Goal: Task Accomplishment & Management: Complete application form

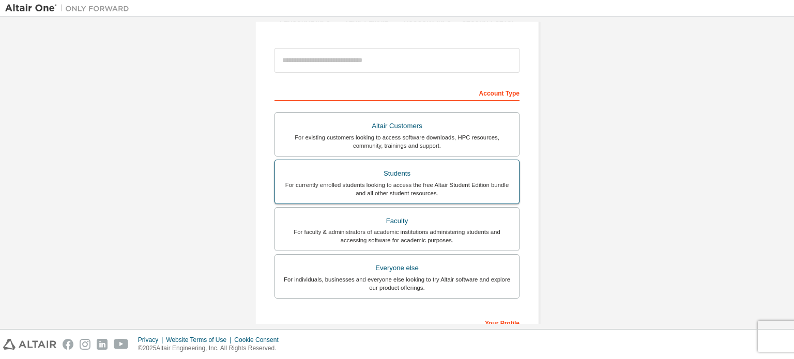
scroll to position [103, 0]
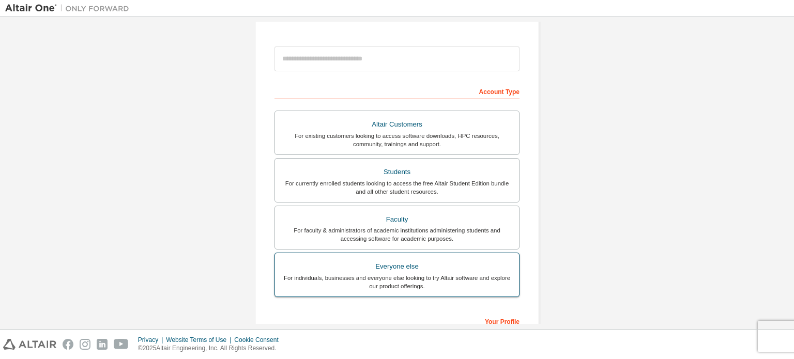
click at [497, 274] on div "For individuals, businesses and everyone else looking to try Altair software an…" at bounding box center [396, 282] width 231 height 17
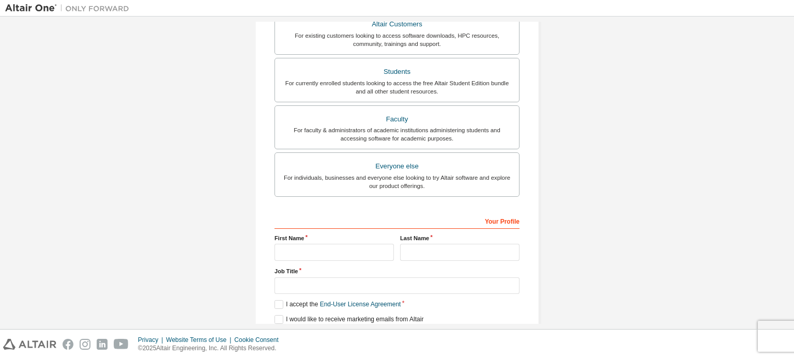
scroll to position [242, 0]
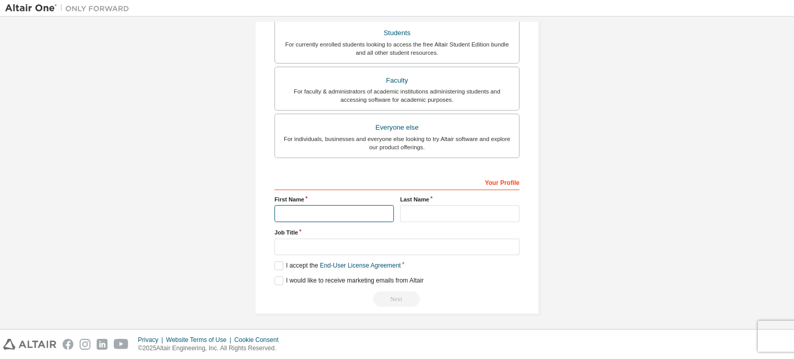
click at [287, 215] on input "text" at bounding box center [333, 213] width 119 height 17
type input "*******"
type input "**********"
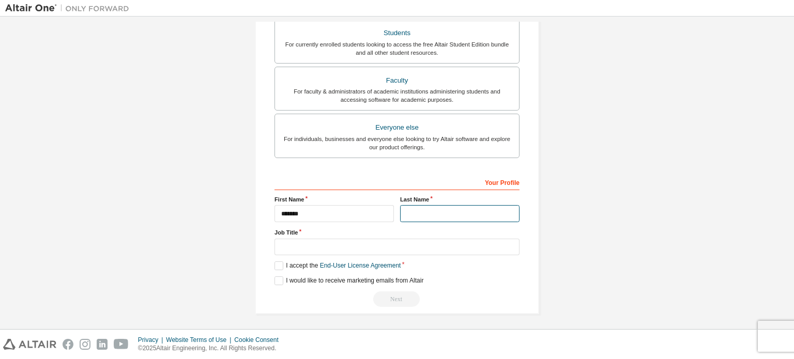
type input "**"
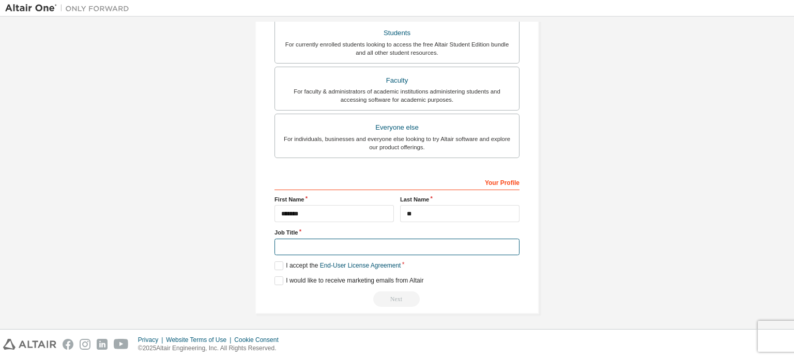
click at [343, 245] on input "text" at bounding box center [396, 247] width 245 height 17
type input "**********"
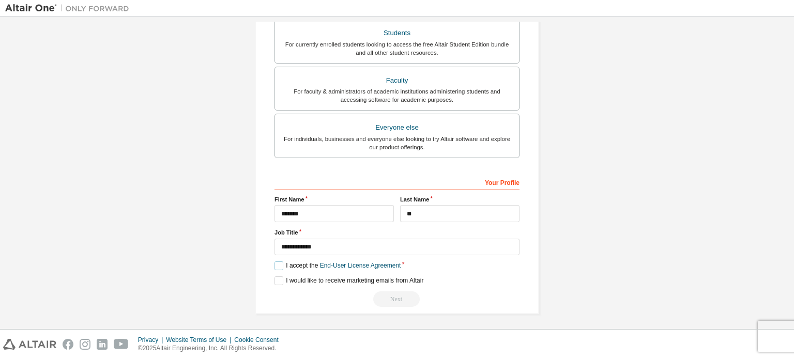
click at [274, 268] on label "I accept the End-User License Agreement" at bounding box center [337, 265] width 126 height 9
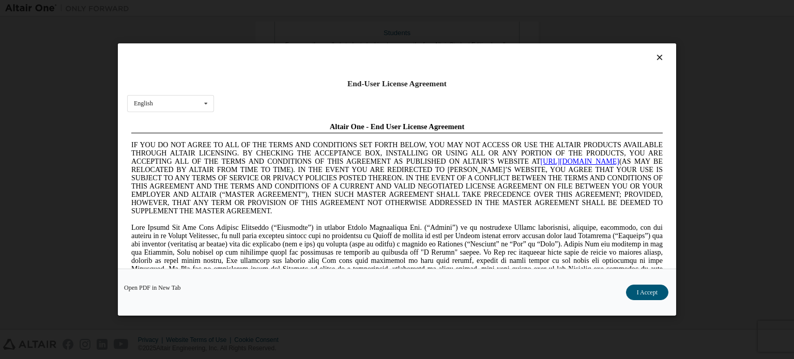
scroll to position [0, 0]
click at [659, 294] on button "I Accept" at bounding box center [647, 292] width 42 height 15
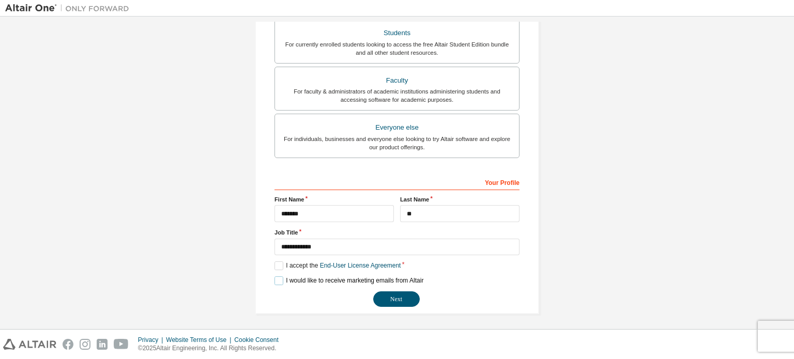
click at [279, 276] on label "I would like to receive marketing emails from Altair" at bounding box center [348, 280] width 149 height 9
click at [389, 292] on button "Next" at bounding box center [396, 298] width 46 height 15
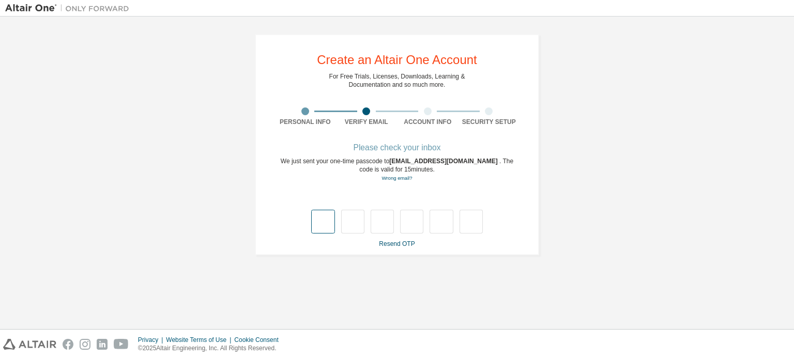
type input "*"
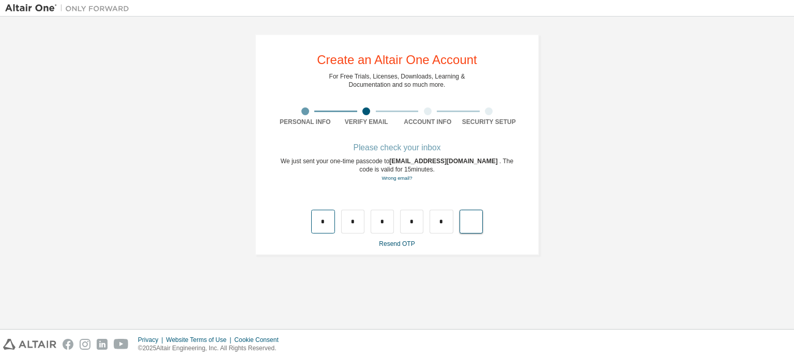
type input "*"
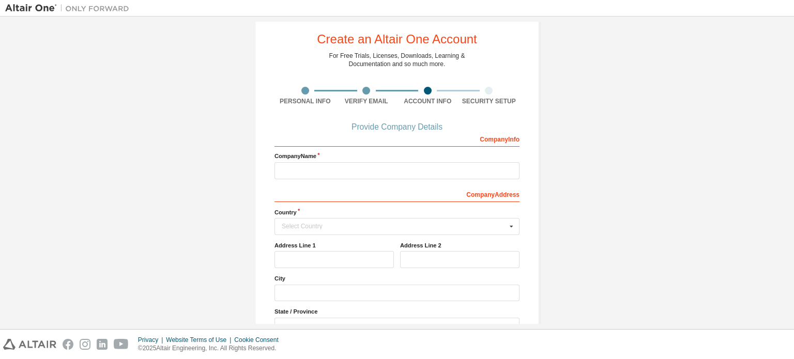
scroll to position [7, 0]
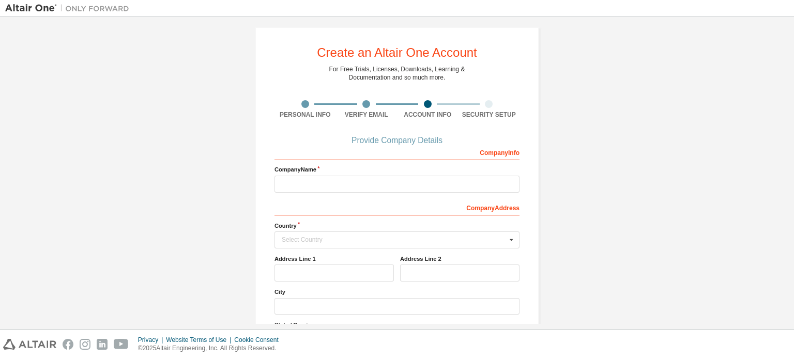
click at [308, 193] on div "Company Info Company Name Company Address Country Select Country [GEOGRAPHIC_DA…" at bounding box center [396, 263] width 245 height 238
click at [316, 161] on div "Company Info Company Name Company Address Country Select Country [GEOGRAPHIC_DA…" at bounding box center [396, 263] width 245 height 238
click at [293, 174] on div "Company Name" at bounding box center [396, 178] width 245 height 27
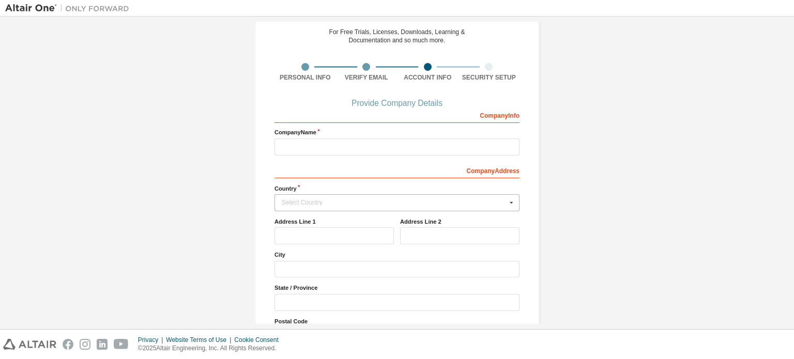
scroll to position [111, 0]
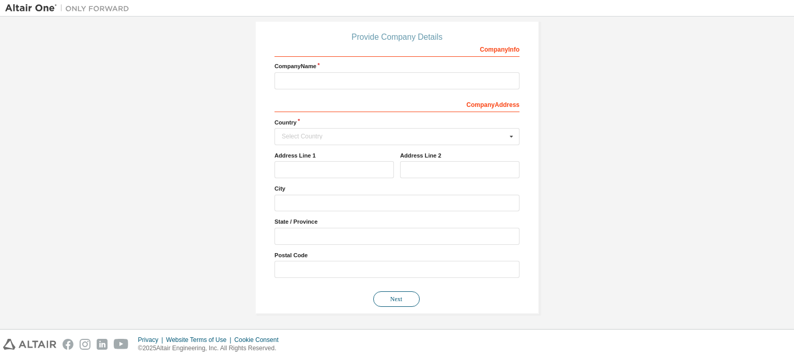
click at [390, 297] on button "Next" at bounding box center [396, 298] width 46 height 15
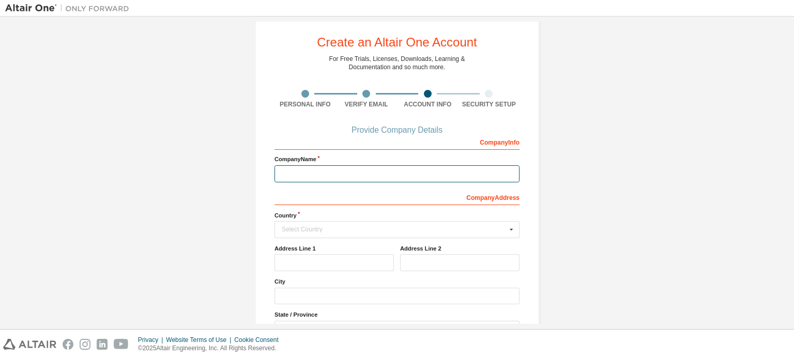
scroll to position [7, 0]
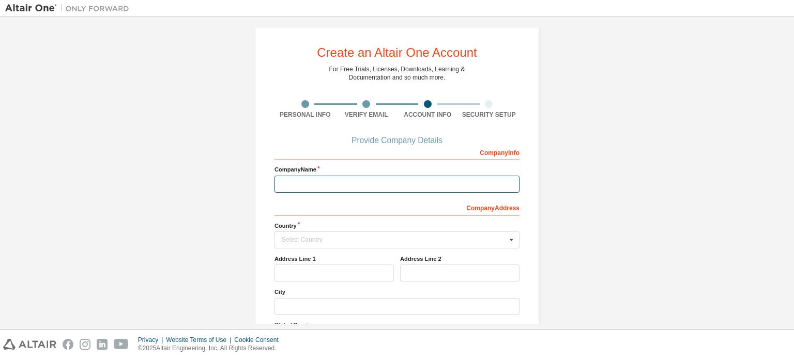
click at [331, 181] on input "text" at bounding box center [396, 184] width 245 height 17
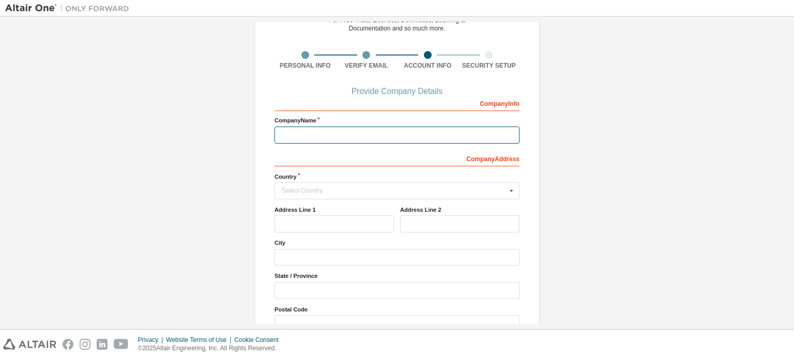
scroll to position [59, 0]
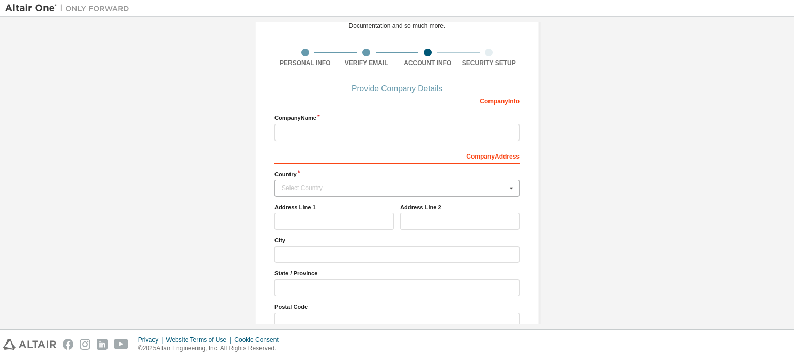
click at [301, 185] on div "Select Country" at bounding box center [394, 188] width 225 height 6
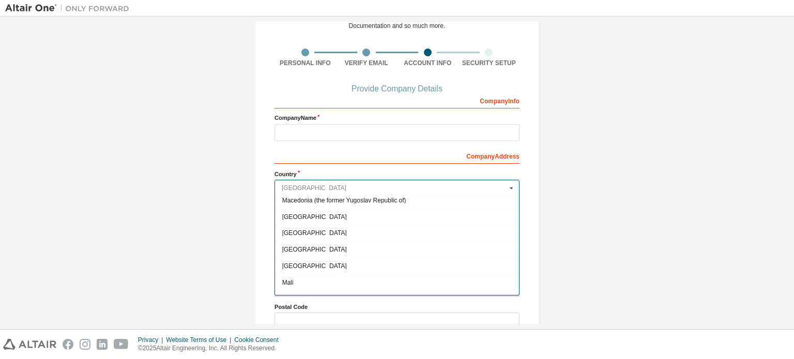
scroll to position [2164, 0]
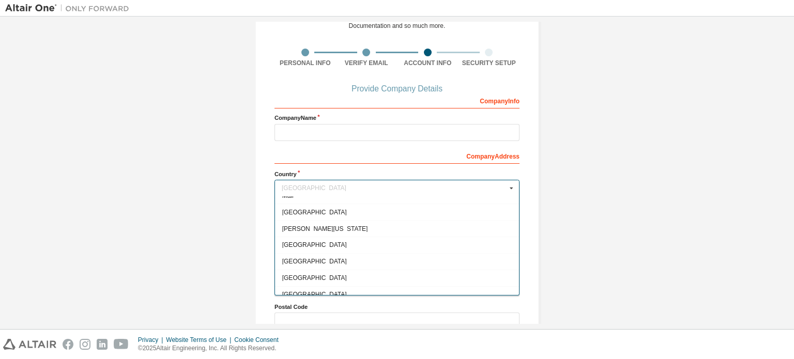
click at [593, 203] on div "Create an Altair One Account For Free Trials, Licenses, Downloads, Learning & D…" at bounding box center [396, 170] width 783 height 415
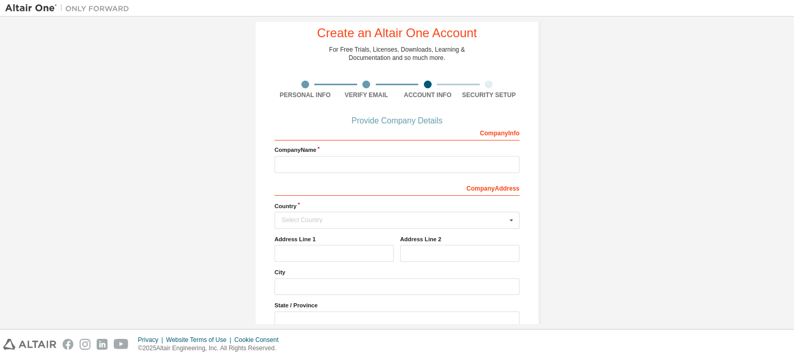
scroll to position [0, 0]
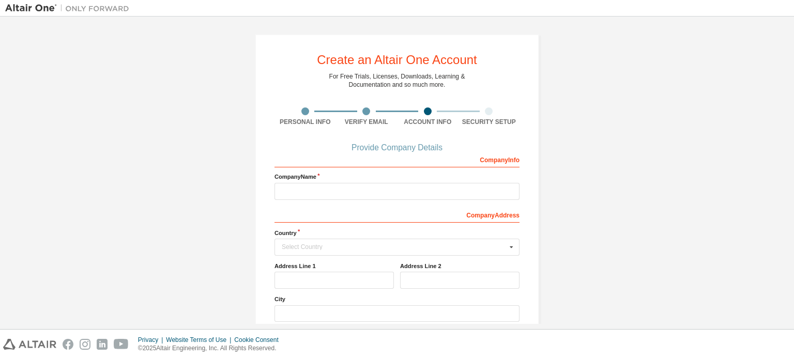
click at [317, 214] on div "Company Address" at bounding box center [396, 214] width 245 height 17
click at [311, 196] on input "text" at bounding box center [396, 191] width 245 height 17
type input "***"
click at [618, 145] on div "Create an Altair One Account For Free Trials, Licenses, Downloads, Learning & D…" at bounding box center [396, 229] width 783 height 415
click at [320, 247] on div "Select Country" at bounding box center [394, 247] width 225 height 6
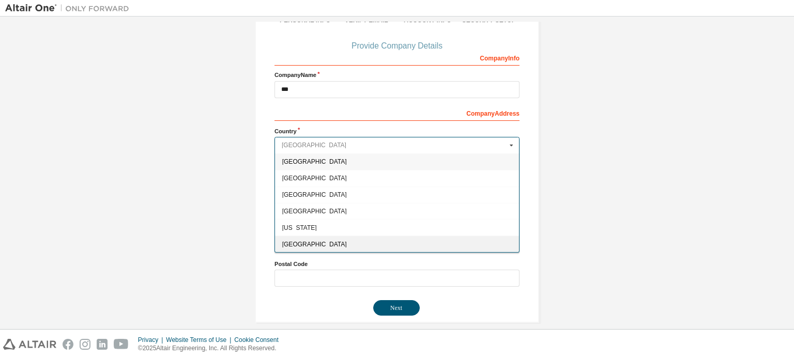
scroll to position [103, 0]
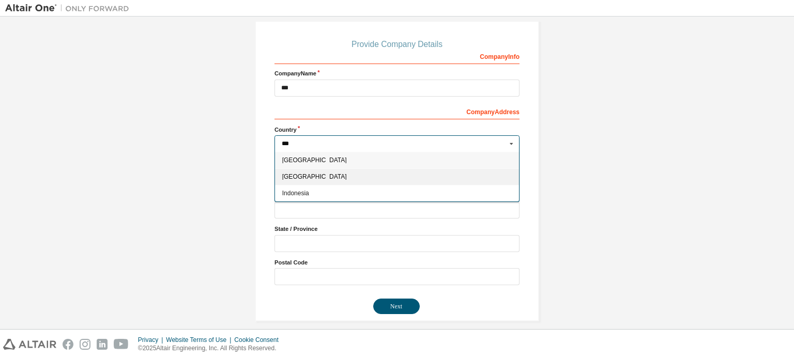
type input "***"
click at [303, 175] on span "[GEOGRAPHIC_DATA]" at bounding box center [397, 177] width 230 height 6
type input "***"
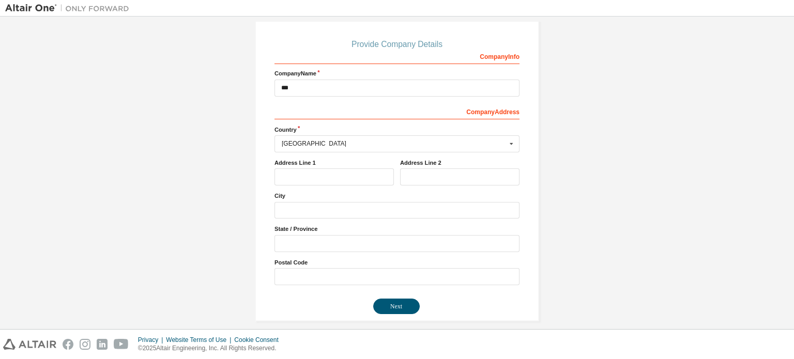
click at [322, 187] on div "Company Info Company Name *** Company Address *** Country [GEOGRAPHIC_DATA] [GE…" at bounding box center [396, 167] width 245 height 238
click at [324, 177] on input "text" at bounding box center [333, 176] width 119 height 17
click at [554, 209] on div "Create an Altair One Account For Free Trials, Licenses, Downloads, Learning & D…" at bounding box center [396, 125] width 783 height 415
click at [411, 308] on button "Next" at bounding box center [396, 306] width 46 height 15
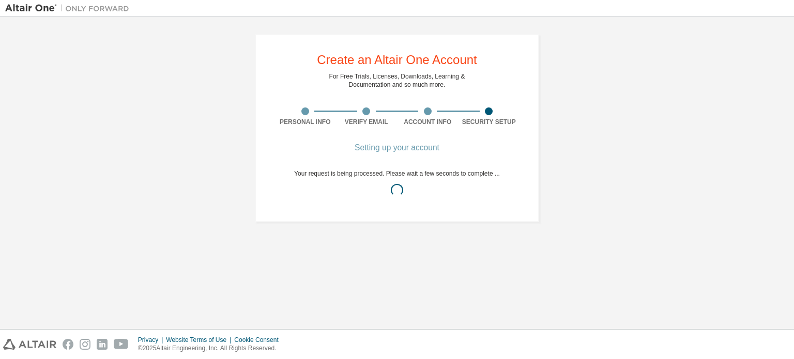
scroll to position [0, 0]
drag, startPoint x: 444, startPoint y: 177, endPoint x: 529, endPoint y: 196, distance: 87.0
click at [517, 194] on div "Create an Altair One Account For Free Trials, Licenses, Downloads, Learning & D…" at bounding box center [397, 128] width 284 height 188
click at [418, 199] on div "Your request is being processed. Please wait a few seconds to complete ..." at bounding box center [397, 185] width 206 height 33
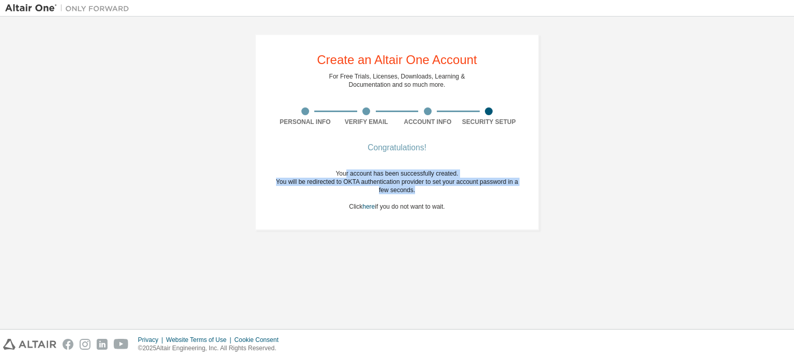
drag, startPoint x: 346, startPoint y: 176, endPoint x: 442, endPoint y: 188, distance: 96.8
click at [442, 188] on div "Your account has been successfully created. You will be redirected to OKTA auth…" at bounding box center [396, 189] width 245 height 41
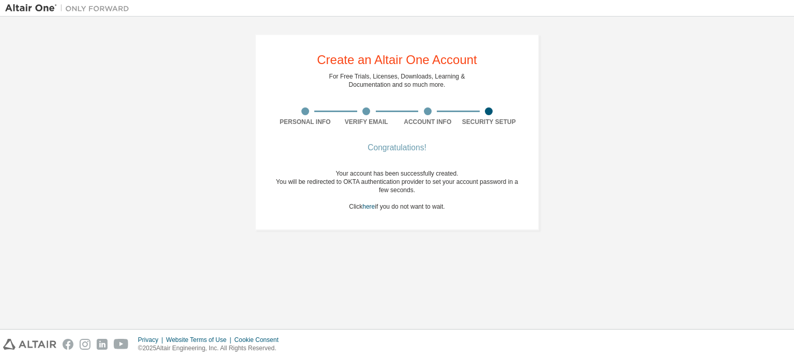
click at [470, 214] on div "Congratulations! Your account has been successfully created. You will be redire…" at bounding box center [396, 184] width 245 height 79
click at [364, 208] on link "here" at bounding box center [368, 206] width 12 height 7
